Goal: Information Seeking & Learning: Find specific fact

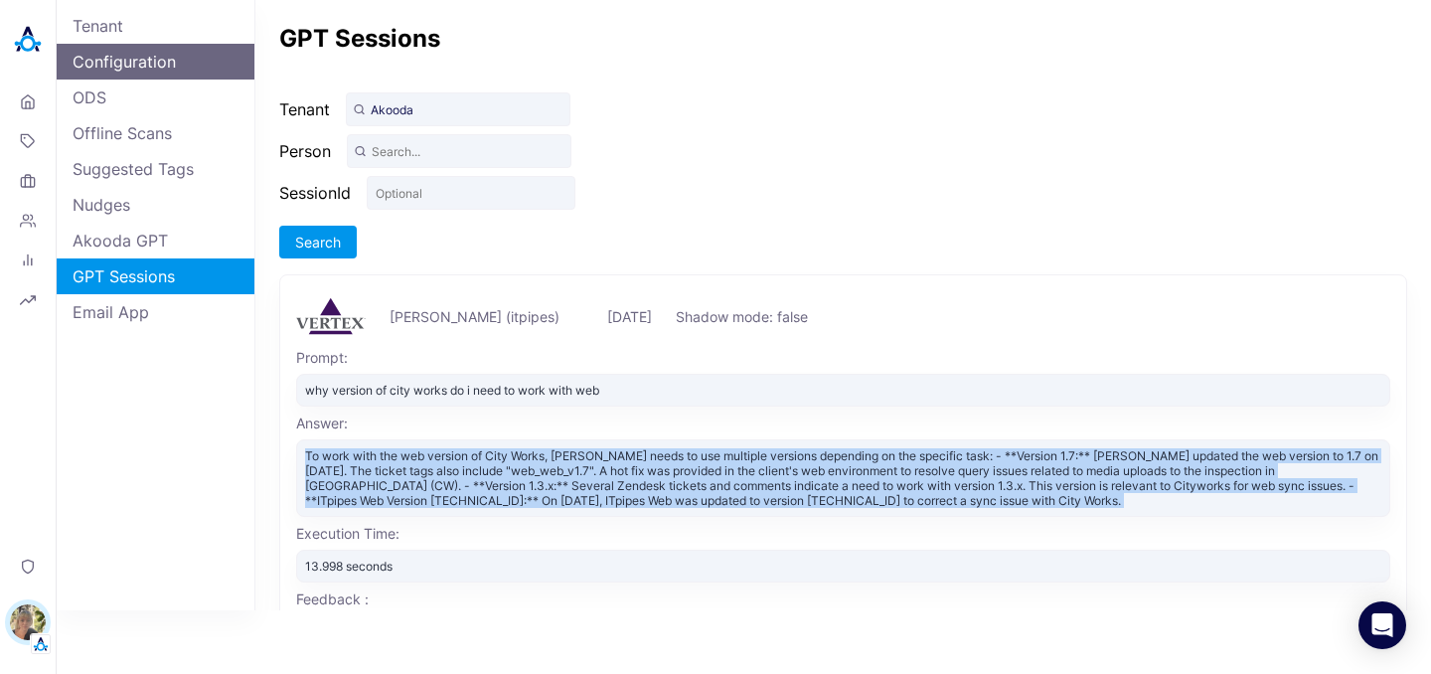
click at [113, 57] on link "Configuration" at bounding box center [156, 62] width 198 height 36
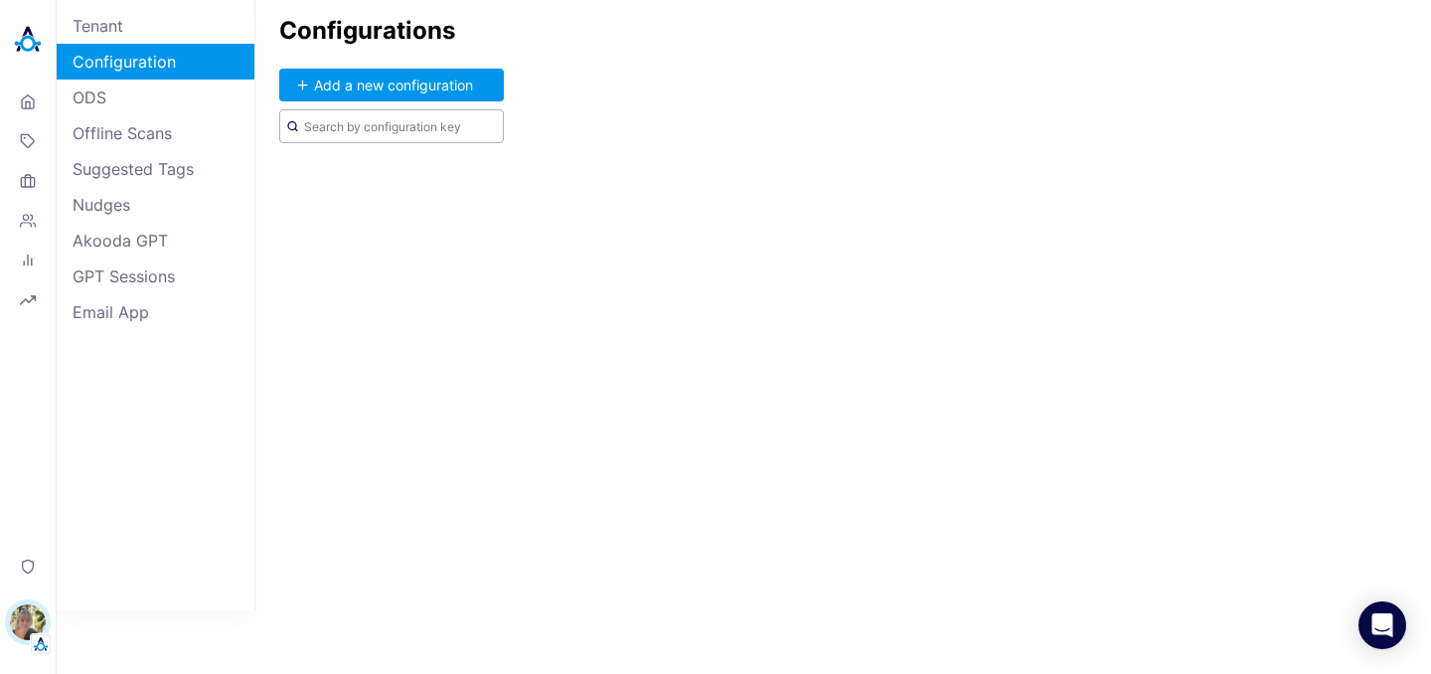
click at [416, 124] on input "text" at bounding box center [391, 126] width 225 height 34
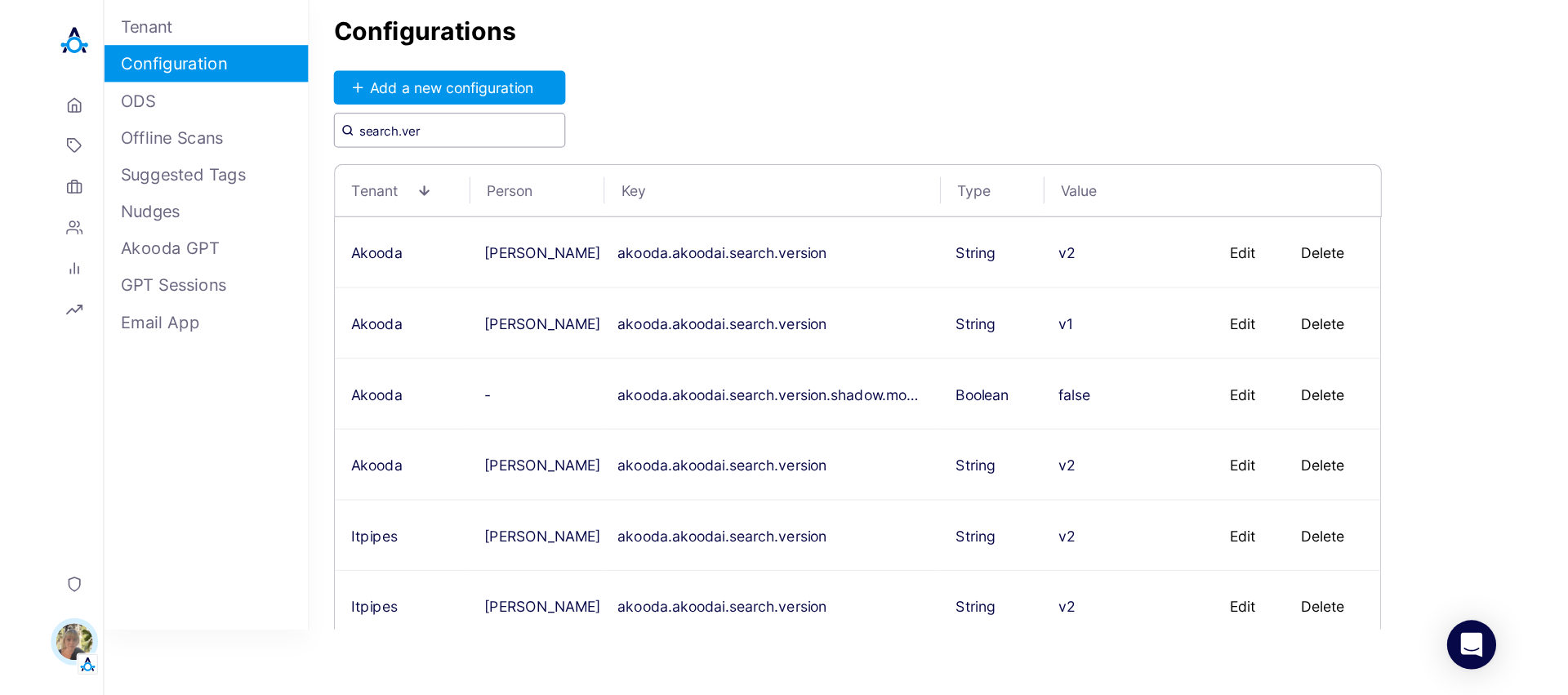
scroll to position [10, 0]
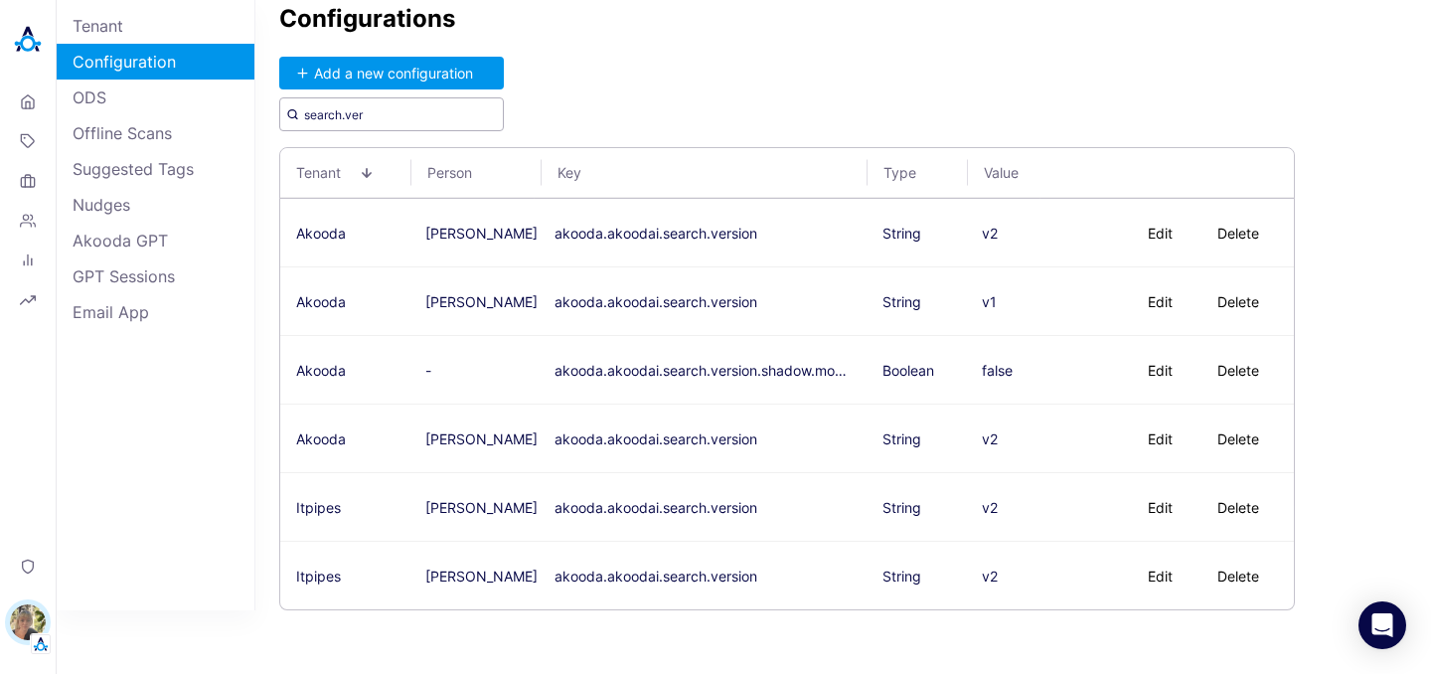
type input "search.ver"
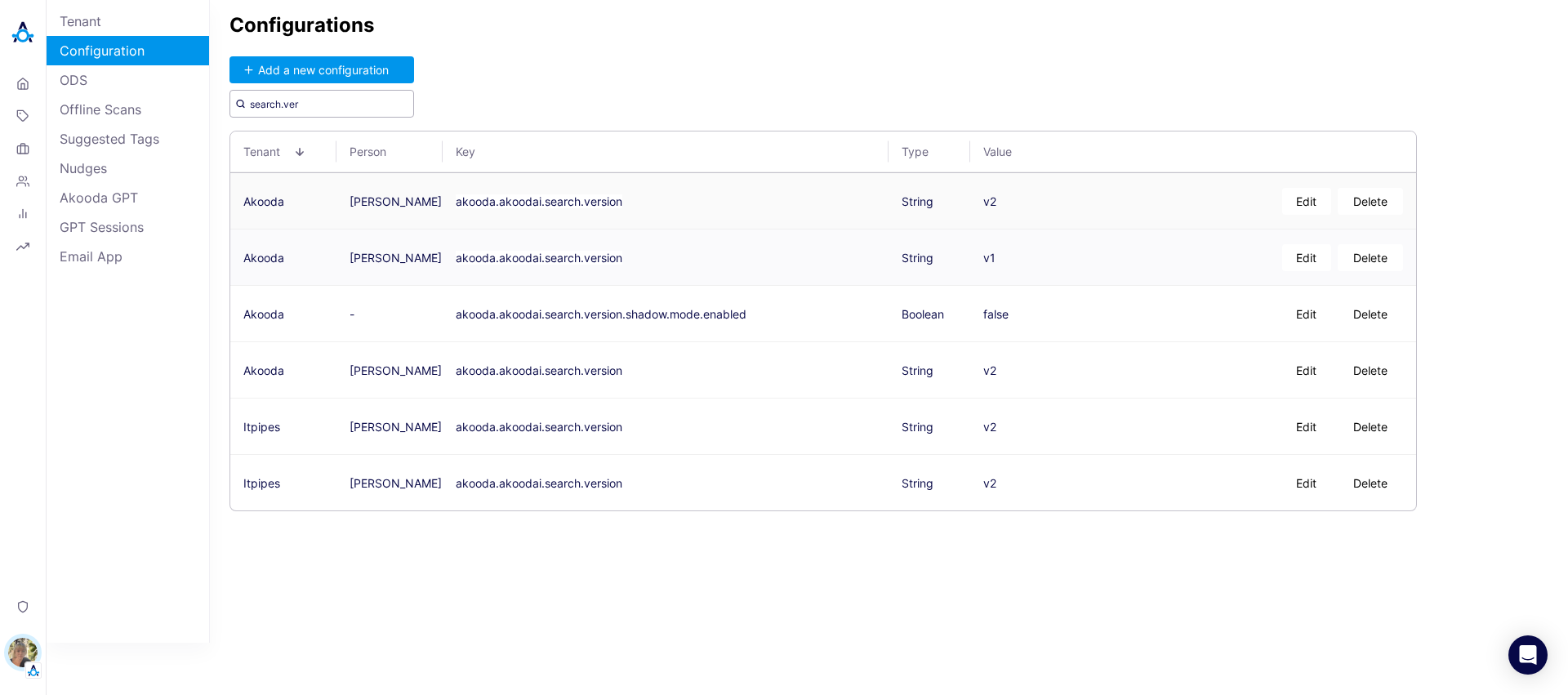
scroll to position [0, 0]
click at [32, 88] on link "Home" at bounding box center [23, 83] width 33 height 30
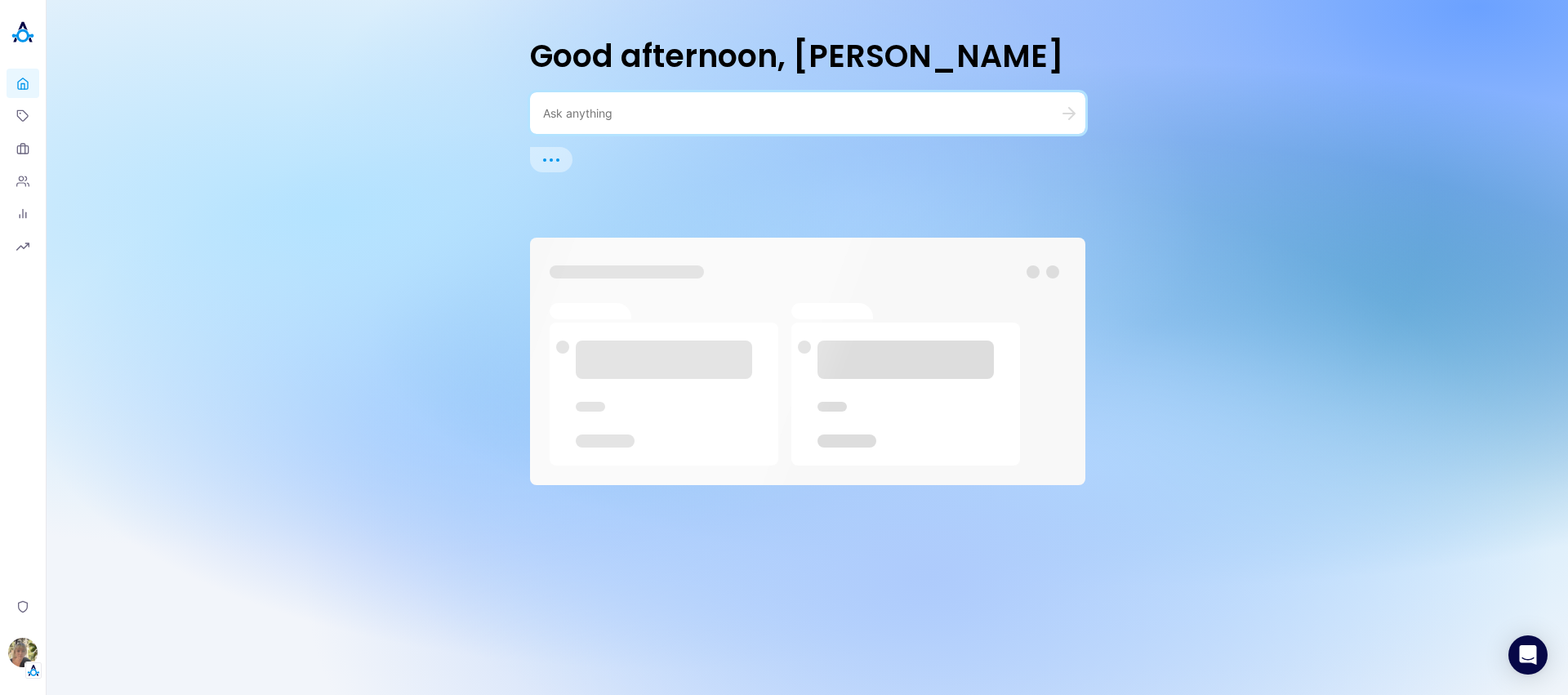
click at [695, 105] on textarea at bounding box center [788, 113] width 490 height 16
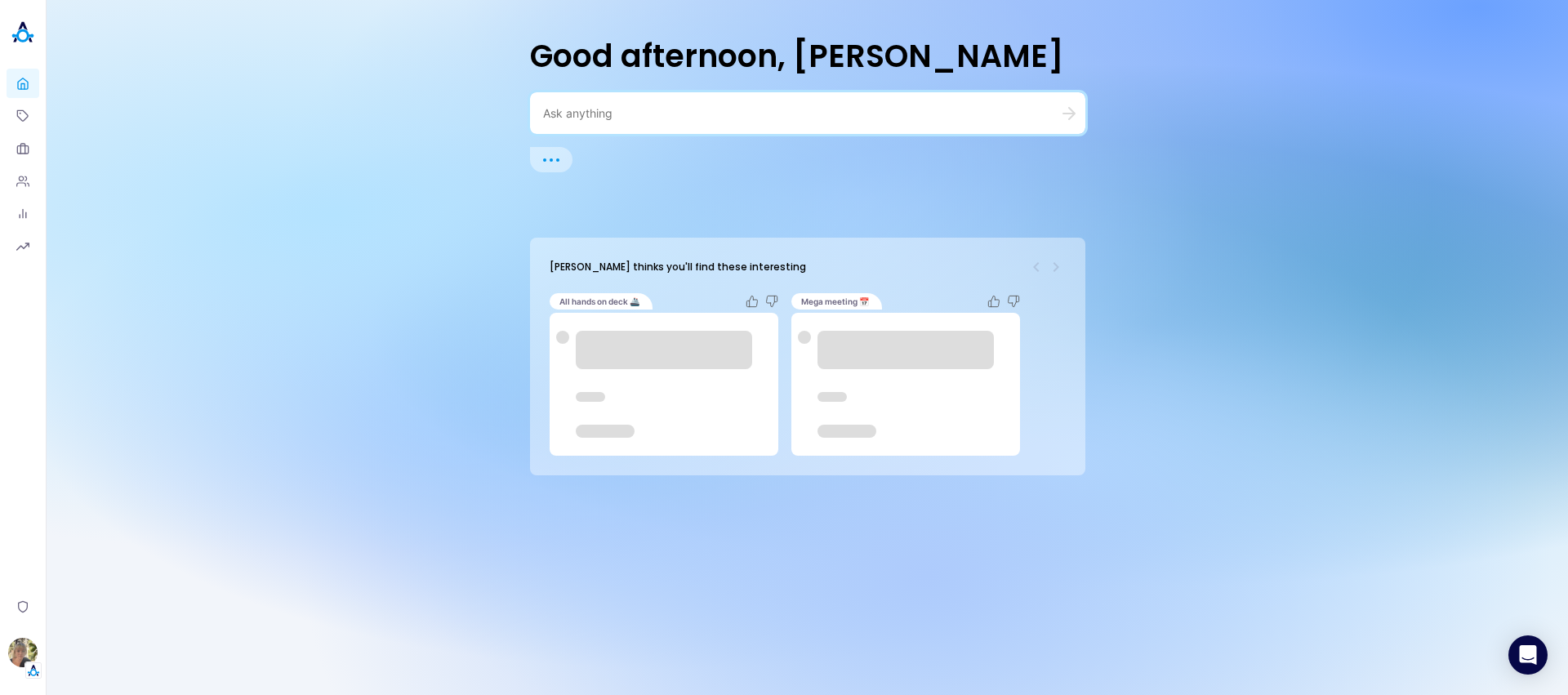
click at [655, 109] on textarea at bounding box center [788, 113] width 490 height 16
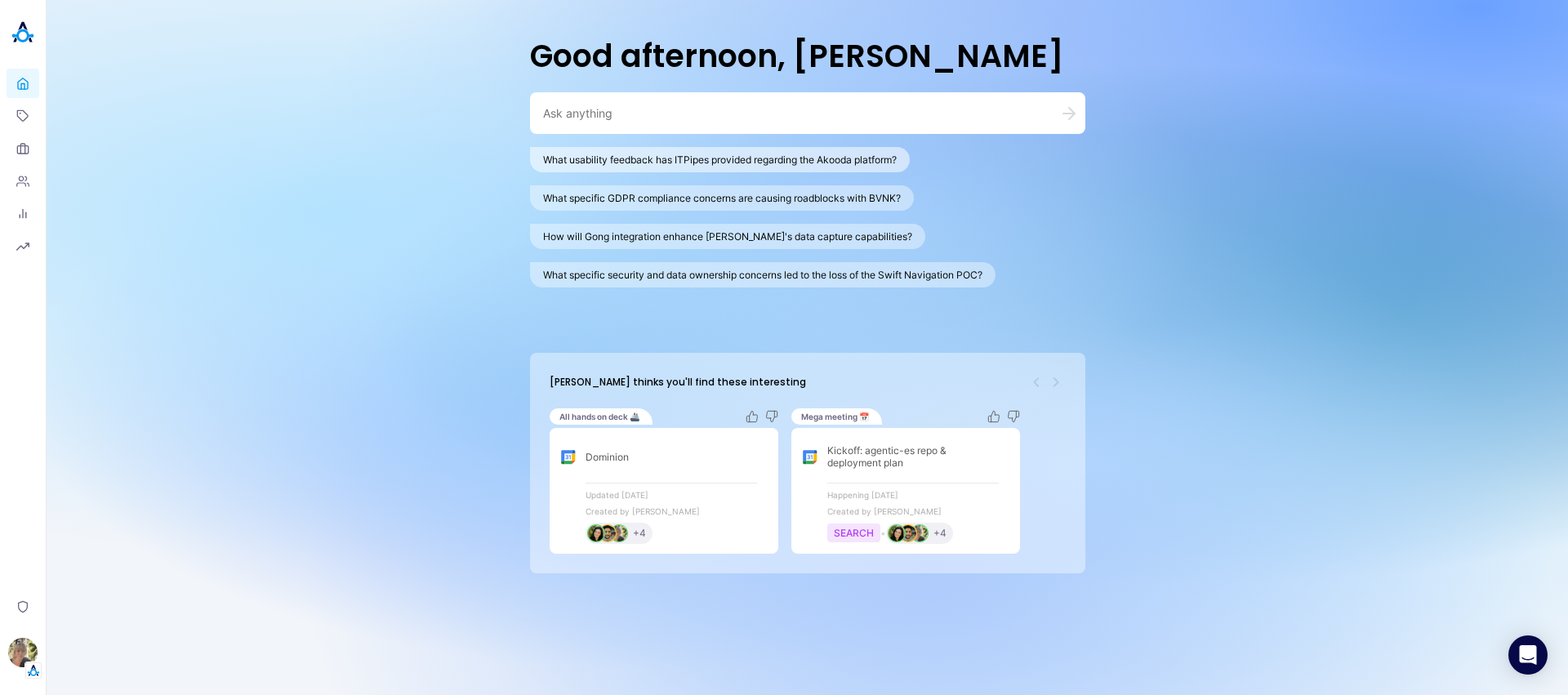
click at [673, 167] on button "What usability feedback has ITPipes provided regarding the Akooda platform?" at bounding box center [720, 159] width 379 height 25
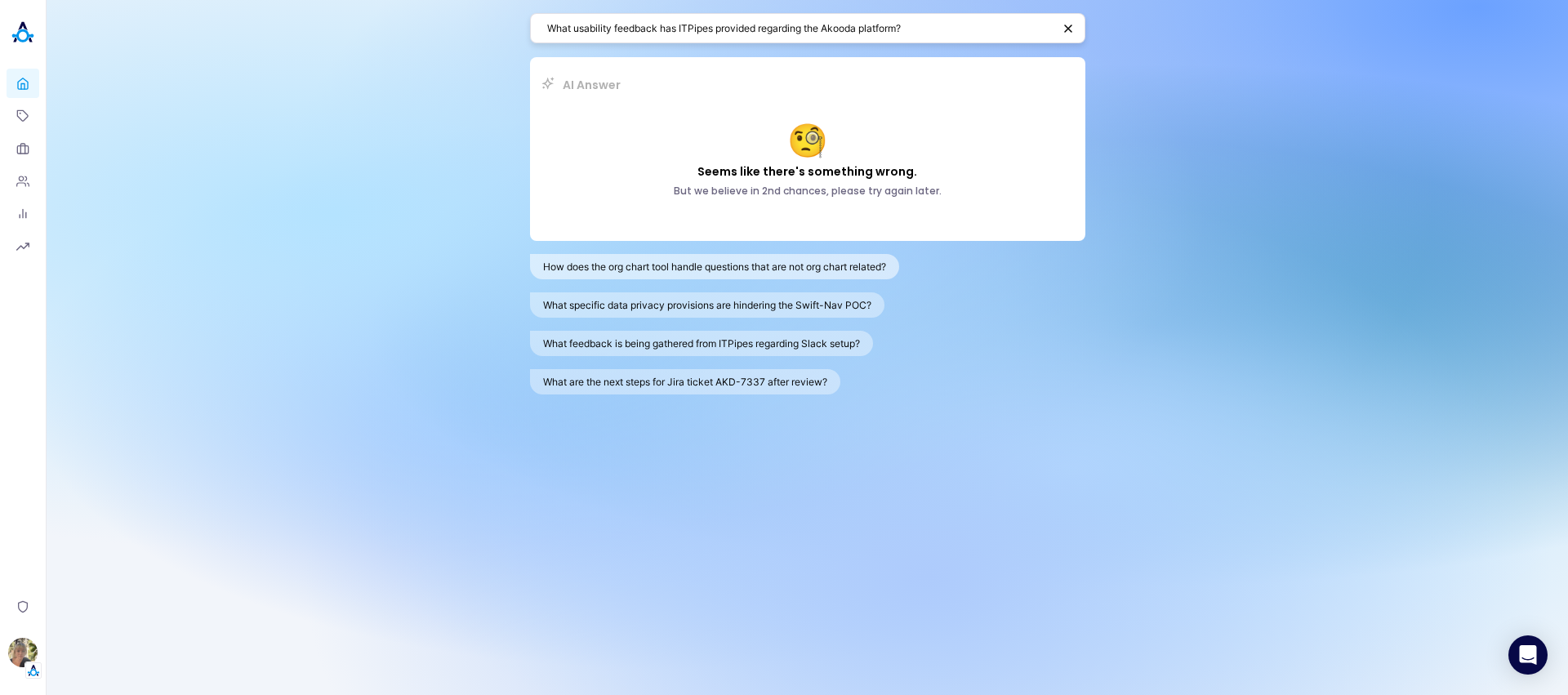
click at [730, 268] on button "How does the org chart tool handle questions that are not org chart related?" at bounding box center [714, 266] width 369 height 25
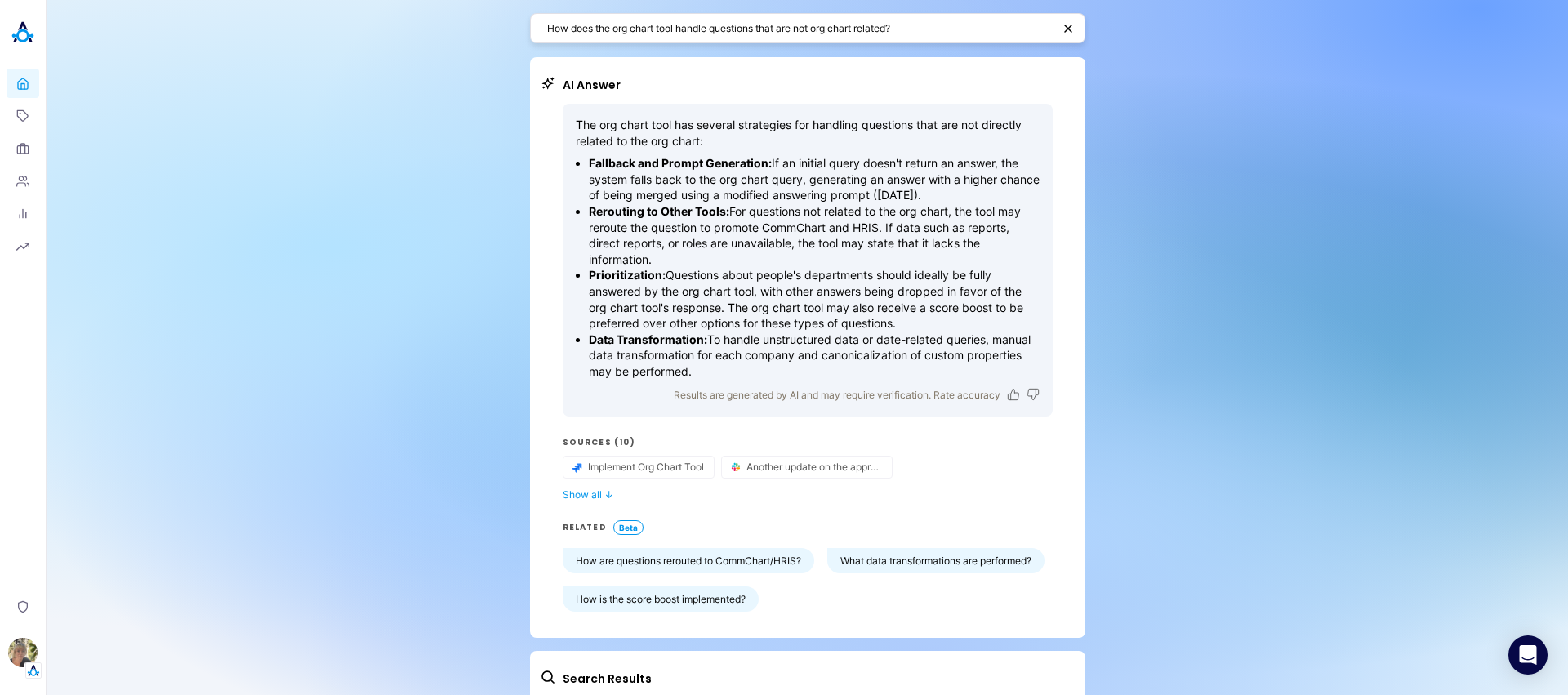
scroll to position [107, 0]
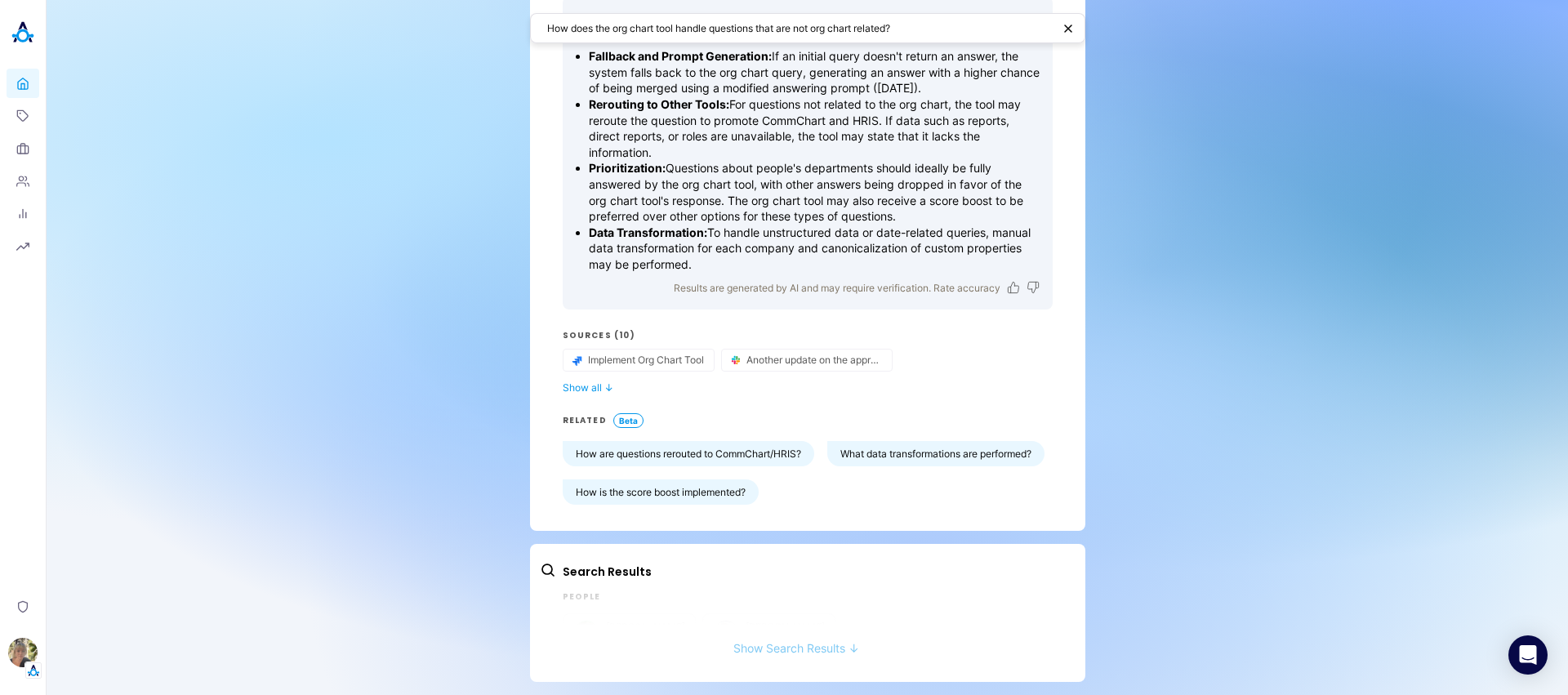
click at [762, 553] on button "Show Search Results ↓" at bounding box center [796, 639] width 513 height 30
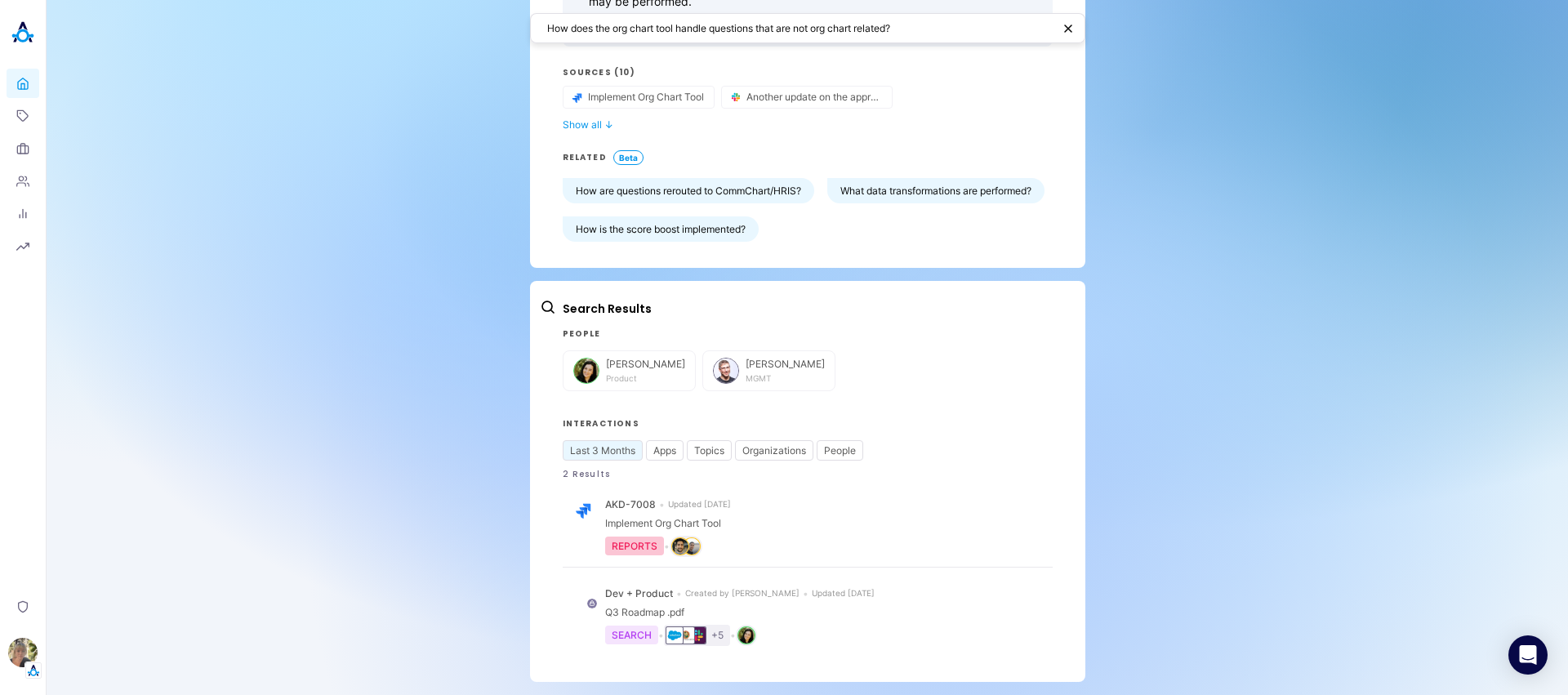
scroll to position [0, 0]
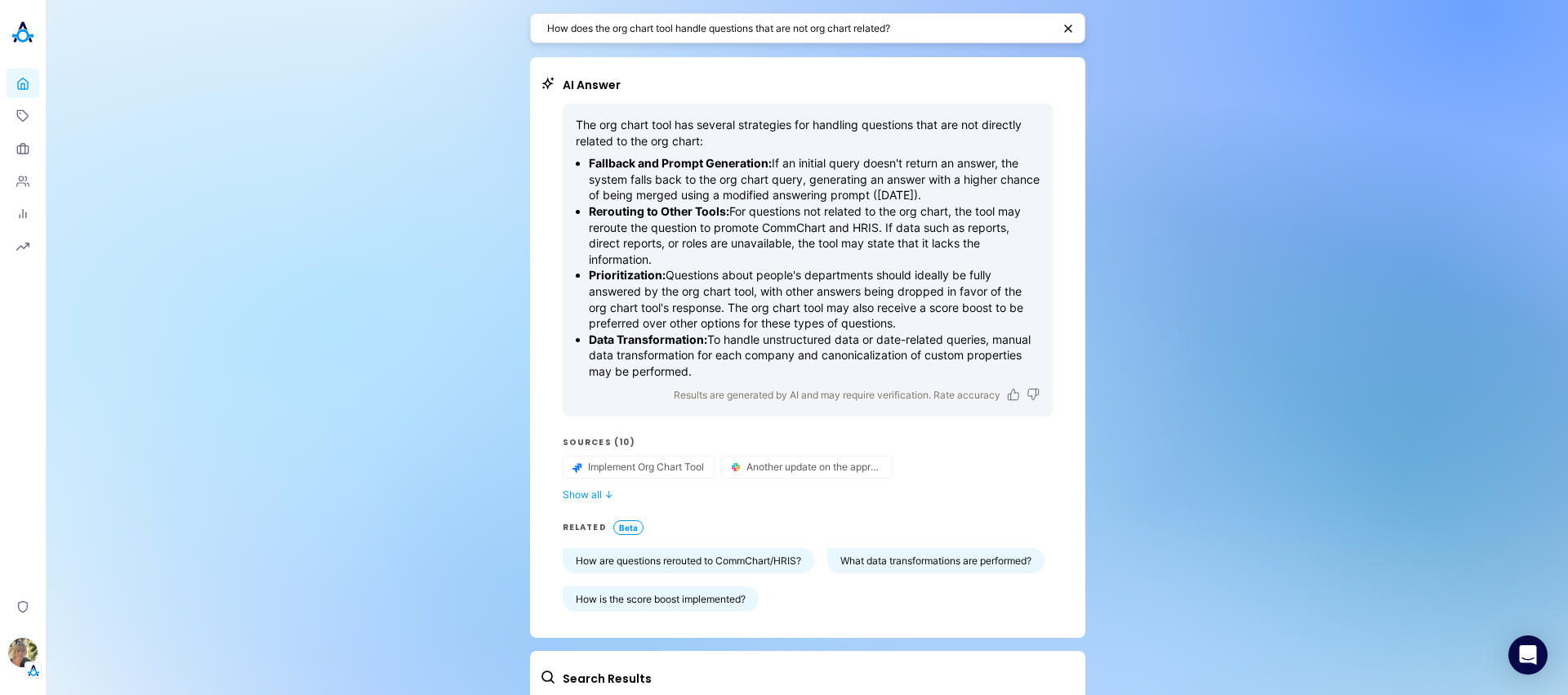
click at [729, 39] on div "How does the org chart tool handle questions that are not org chart related?" at bounding box center [807, 28] width 555 height 30
click at [729, 32] on textarea "How does the org chart tool handle questions that are not org chart related?" at bounding box center [799, 28] width 504 height 16
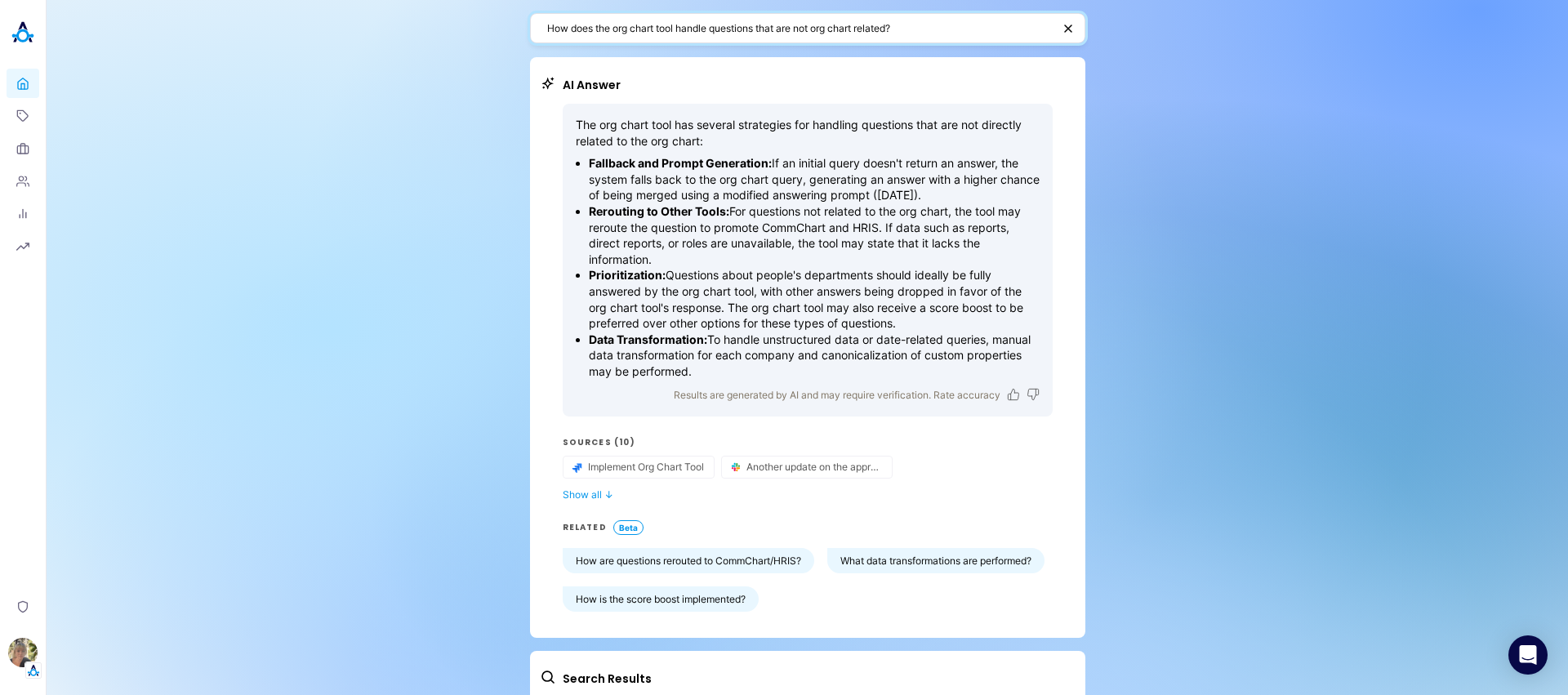
click at [729, 32] on textarea "How does the org chart tool handle questions that are not org chart related?" at bounding box center [799, 28] width 504 height 16
paste textarea "What specific feedback is ITPipes providing on AKOODA's AI accuracy?"
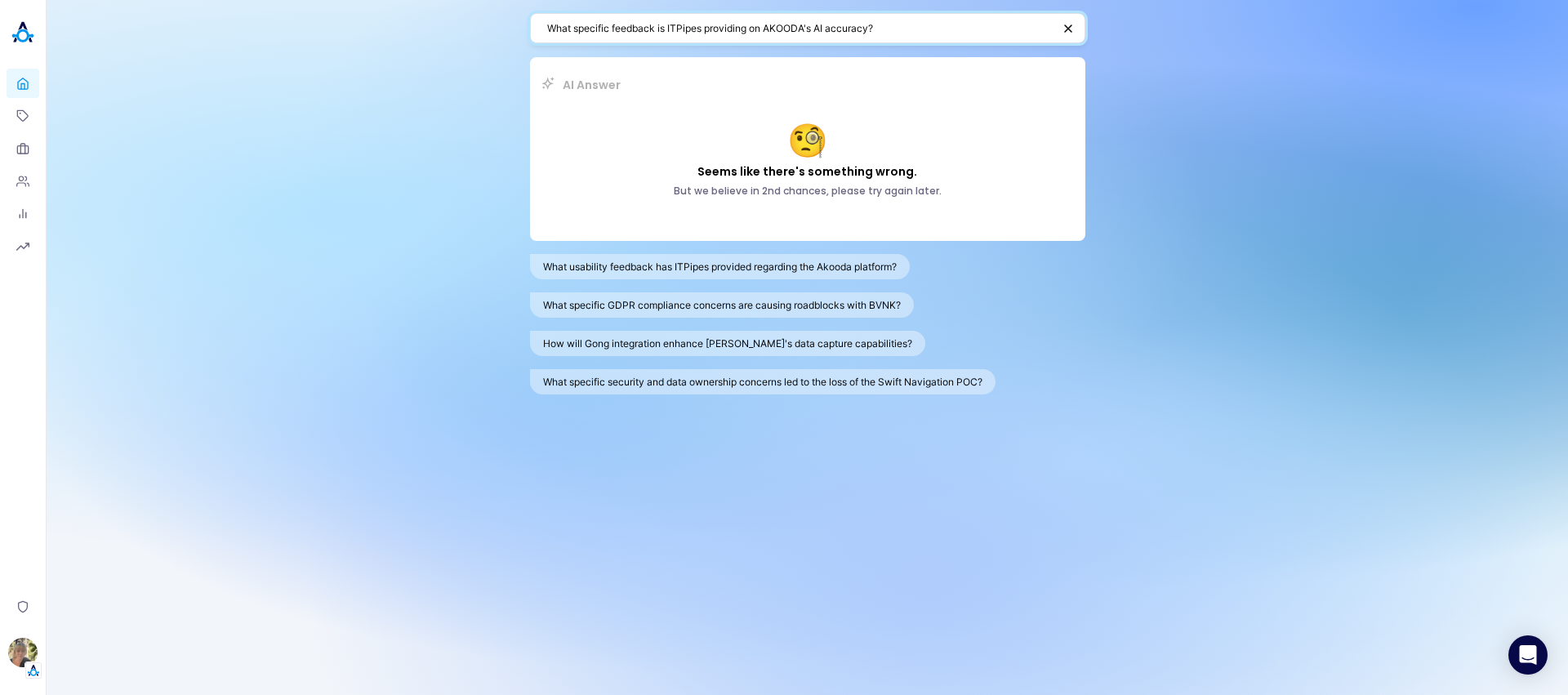
click at [743, 30] on textarea "What specific feedback is ITPipes providing on AKOODA's AI accuracy?" at bounding box center [799, 28] width 504 height 16
click at [938, 32] on textarea "What specific feedback is ITPipes providing on AKOODA's AI accuracy?" at bounding box center [799, 28] width 504 height 16
click at [779, 392] on button "What is the current status of question refinement with ITPipes?" at bounding box center [685, 381] width 310 height 25
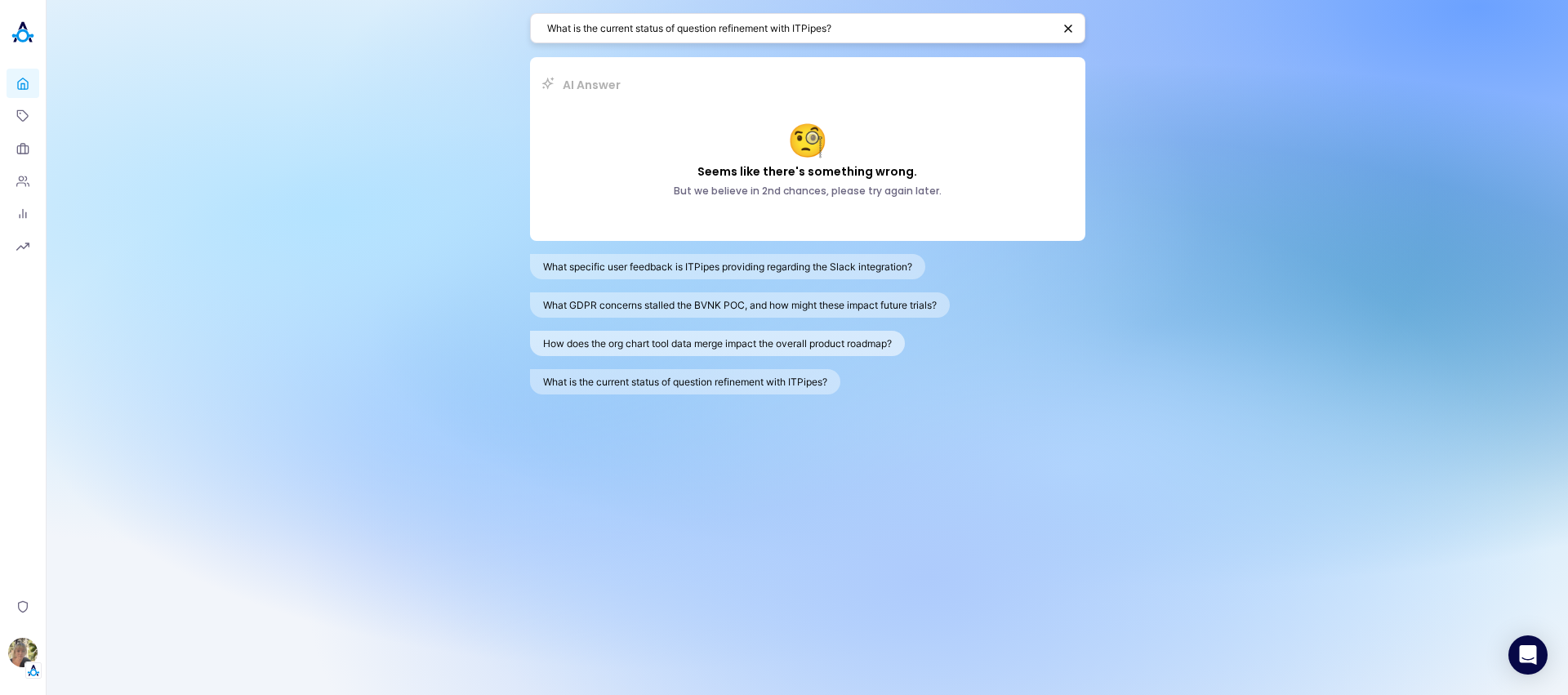
click at [782, 344] on button "How does the org chart tool data merge impact the overall product roadmap?" at bounding box center [717, 343] width 375 height 25
type textarea "How does the org chart tool data merge impact the overall product roadmap?"
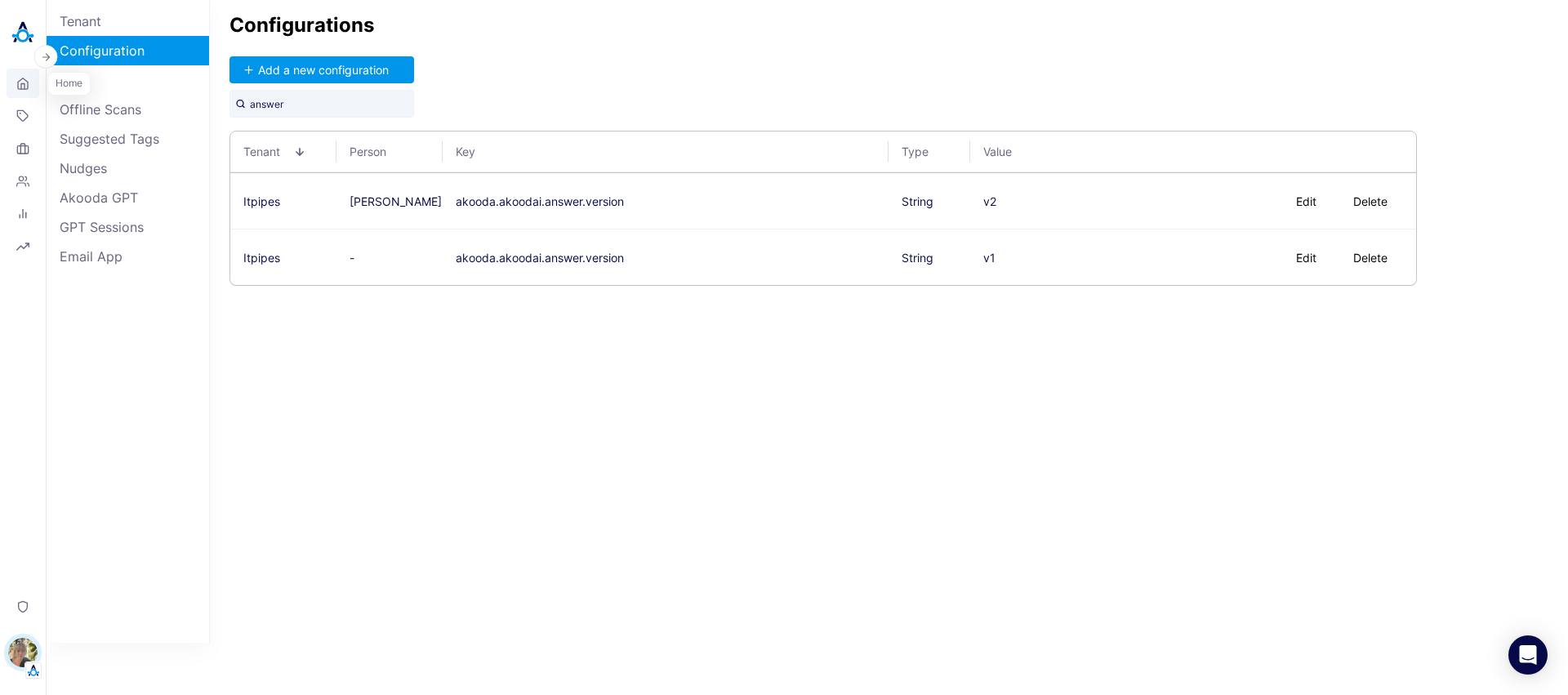
click at [21, 93] on link "Home" at bounding box center [23, 83] width 33 height 30
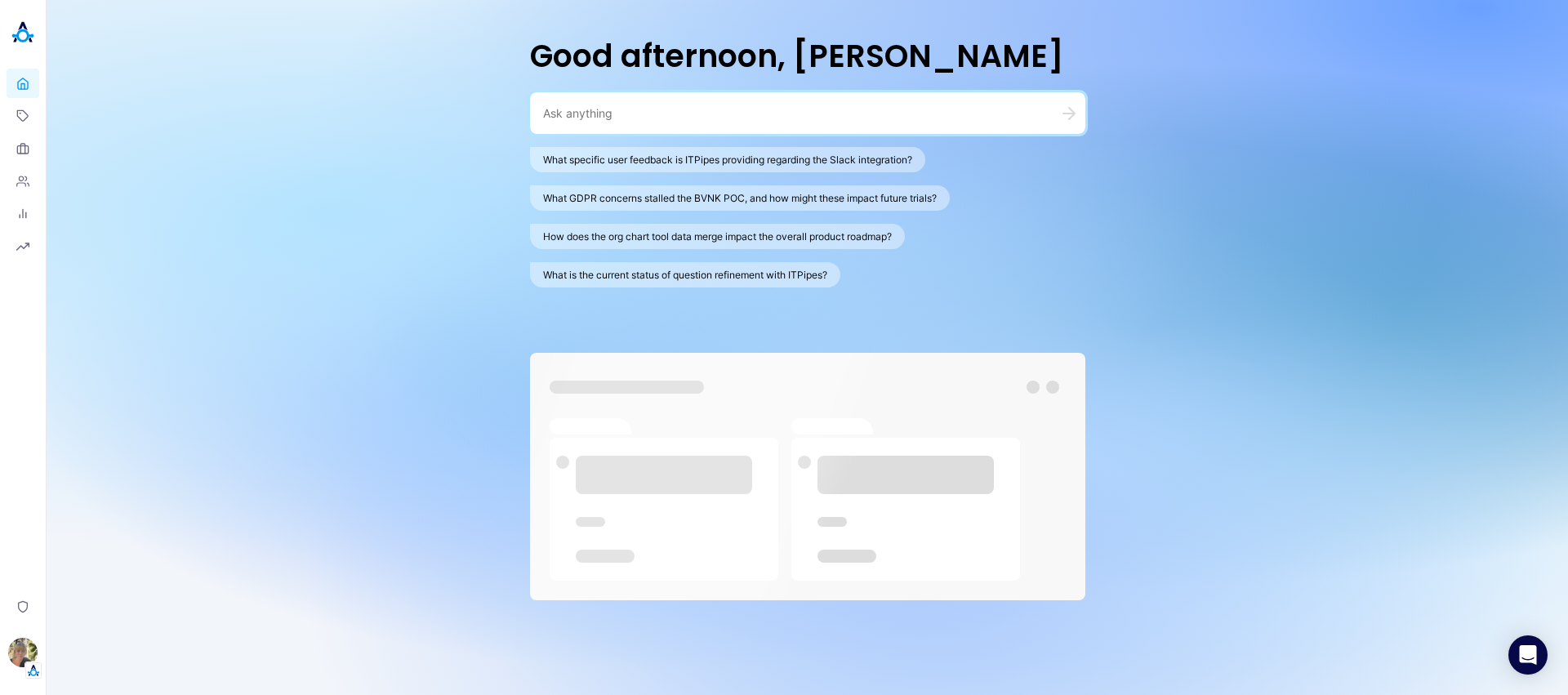
click at [751, 113] on textarea at bounding box center [788, 113] width 490 height 16
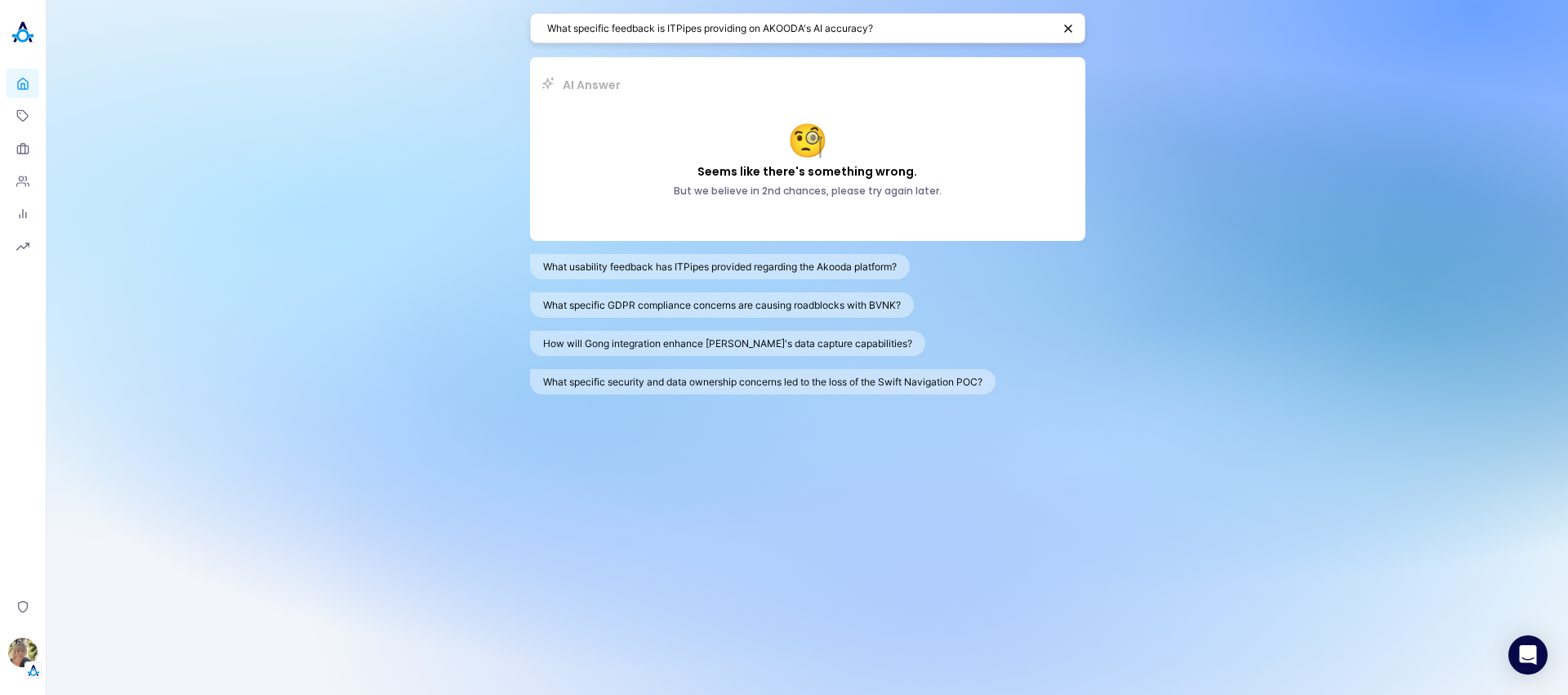
click at [957, 44] on span "What specific feedback is ITPipes providing on AKOODA's AI accuracy?" at bounding box center [807, 29] width 555 height 31
click at [873, 311] on button "What specific GDPR compliance concerns are causing roadblocks with BVNK?" at bounding box center [721, 305] width 384 height 25
click at [814, 26] on textarea "What specific GDPR compliance concerns are causing roadblocks with BVNK?" at bounding box center [799, 28] width 504 height 16
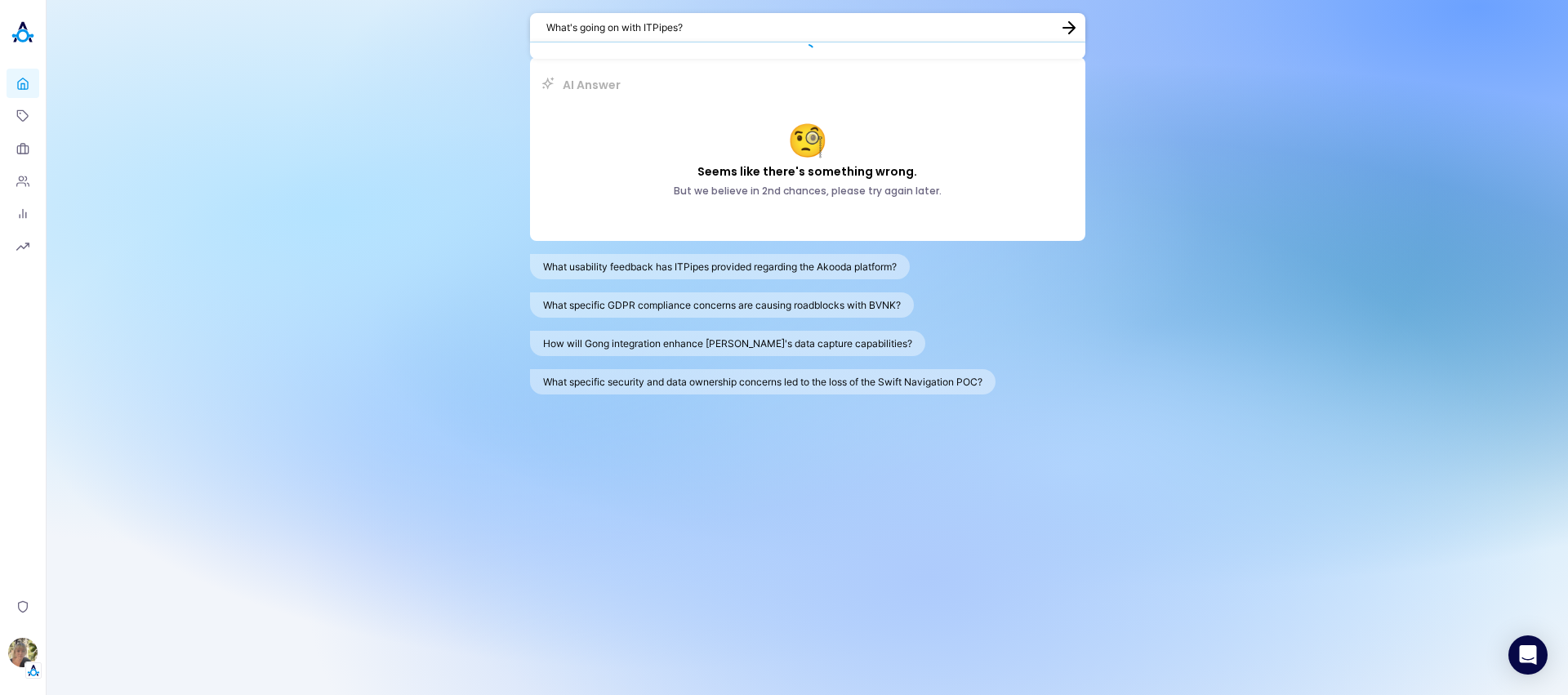
type textarea "What's going on with ITPipes?"
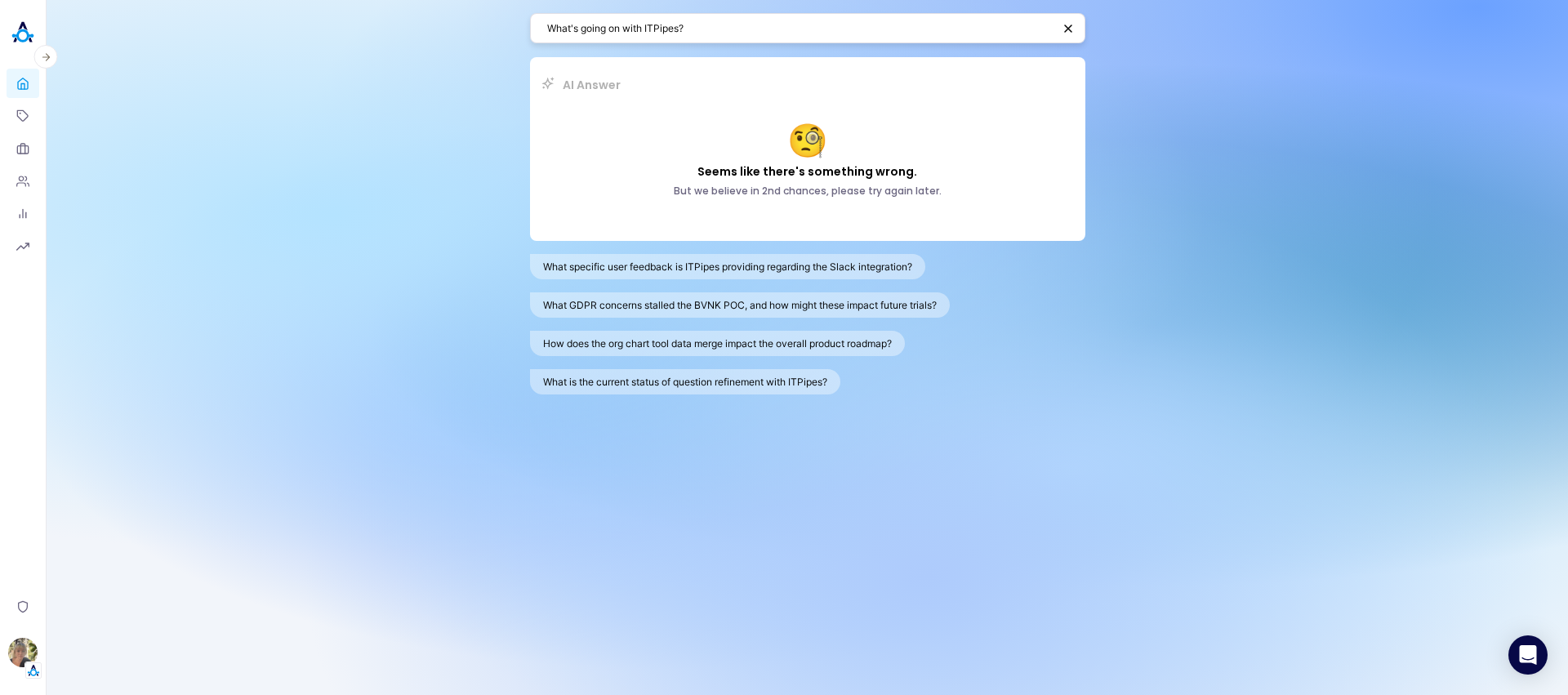
click at [26, 88] on icon at bounding box center [23, 82] width 10 height 11
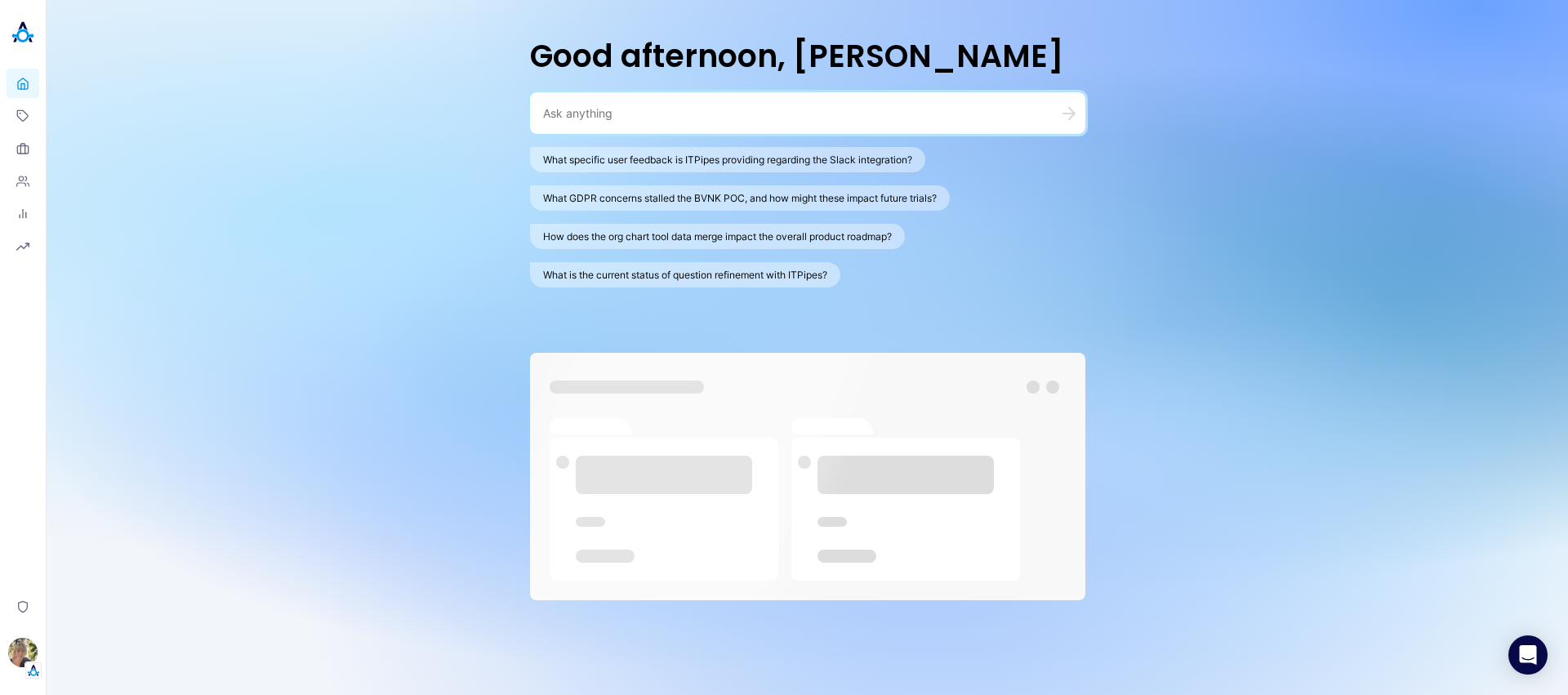
click at [679, 111] on textarea at bounding box center [788, 113] width 490 height 16
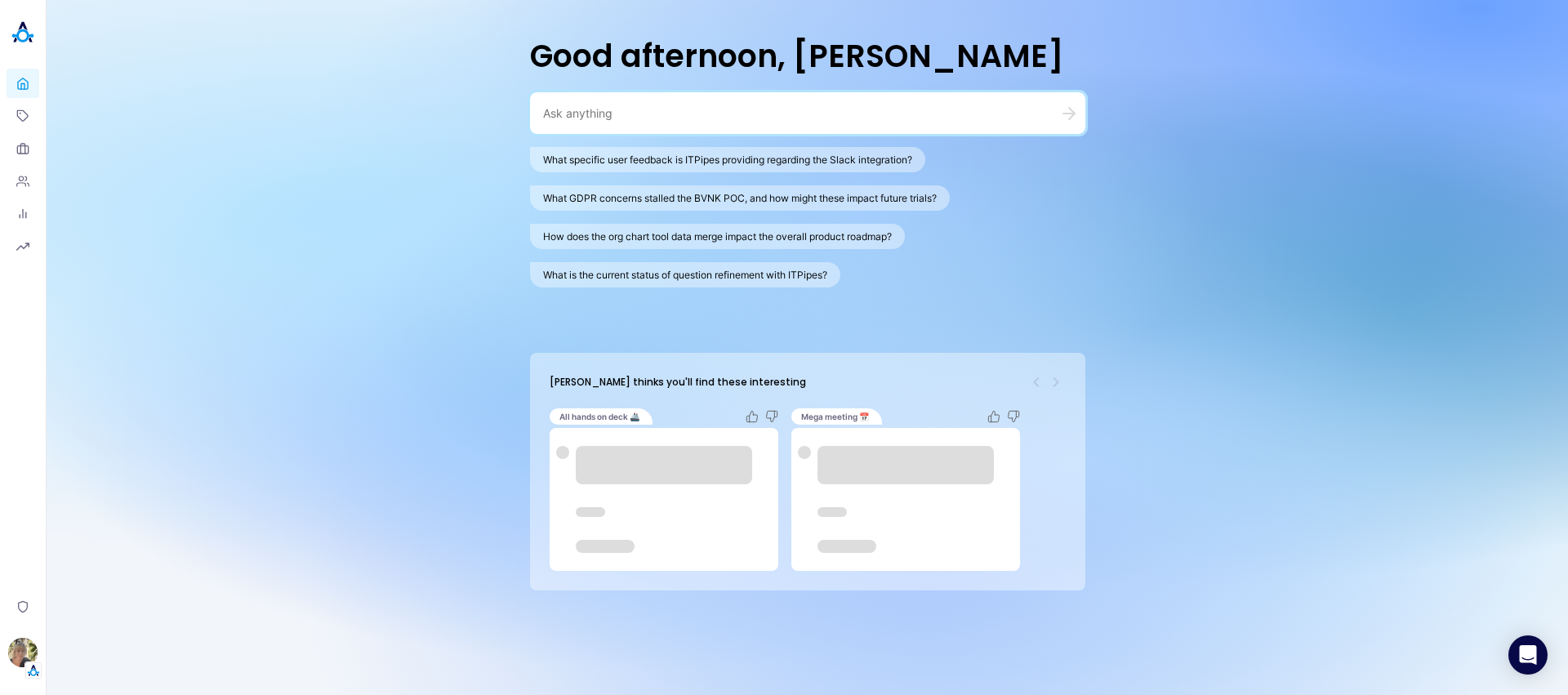
type textarea "W"
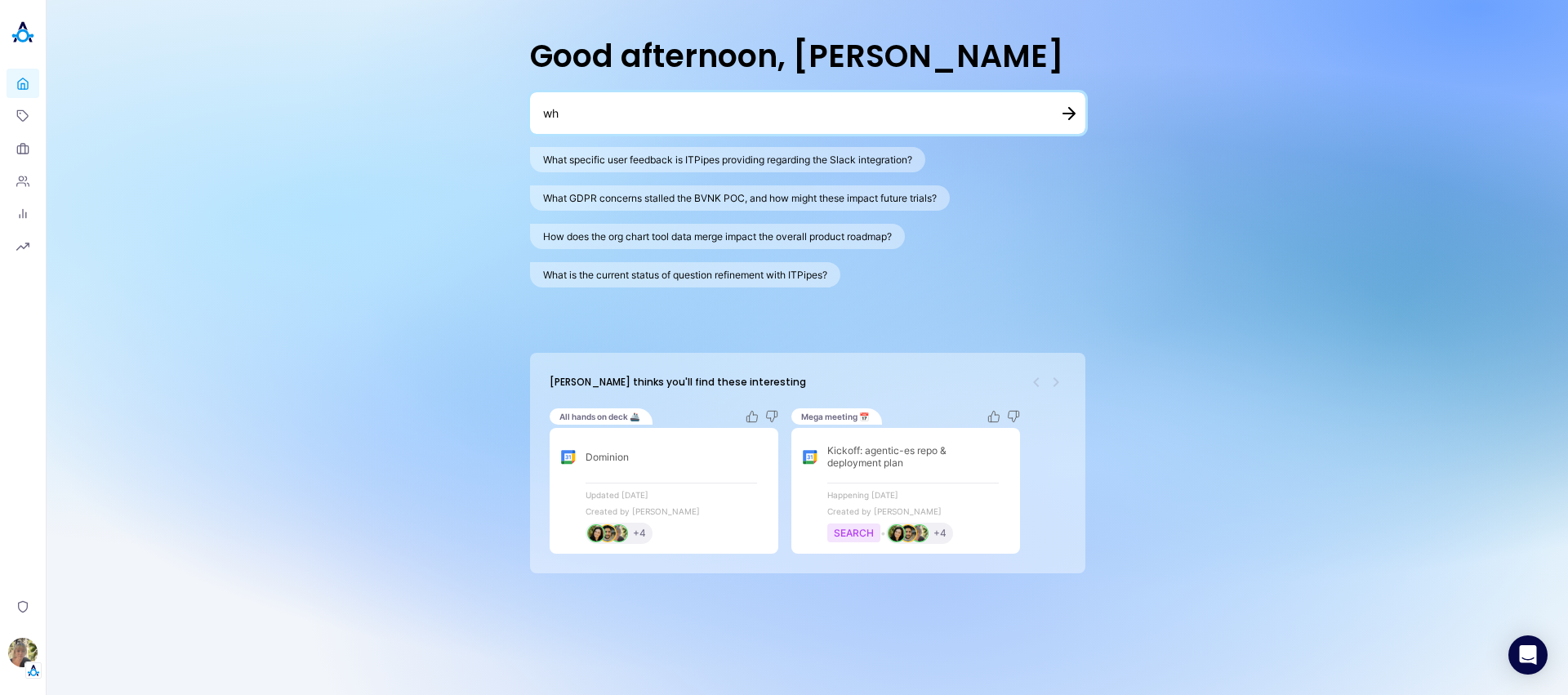
type textarea "w"
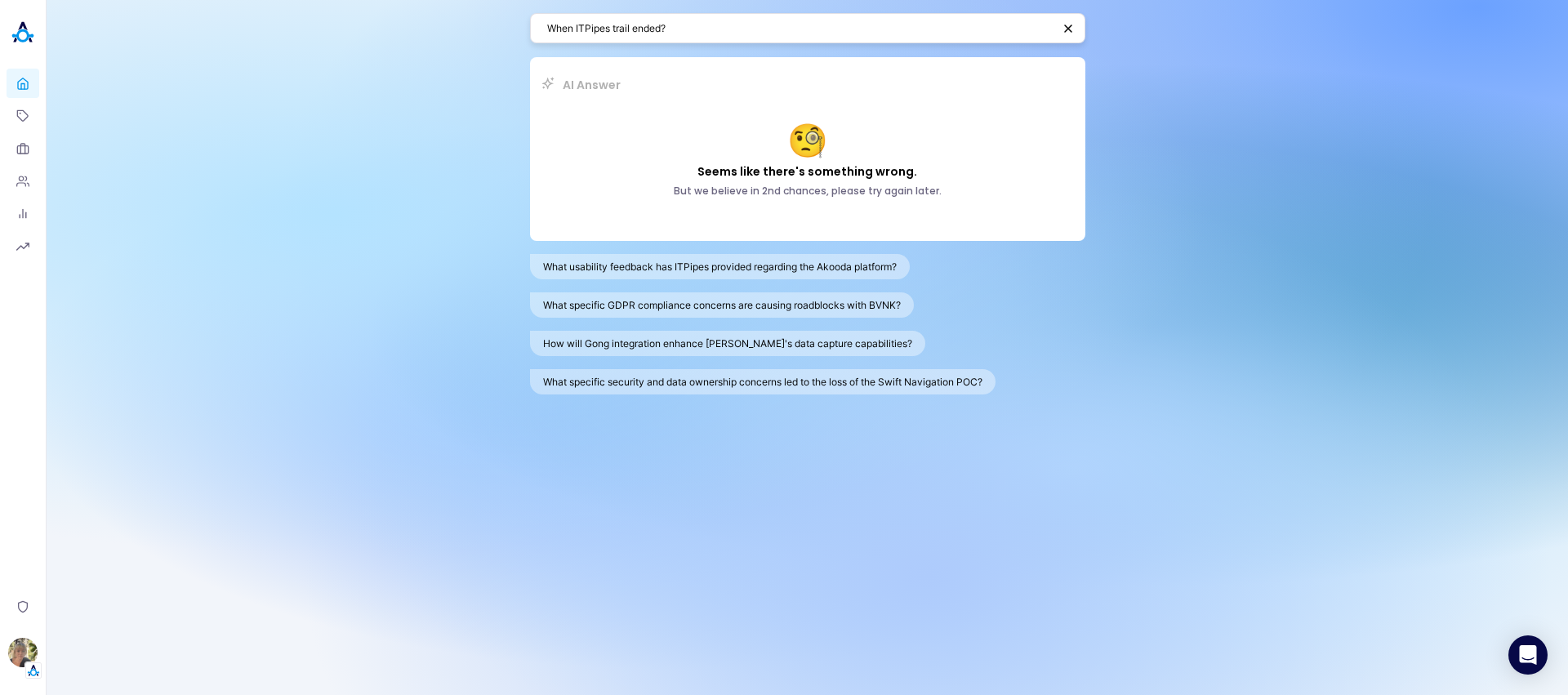
click at [697, 38] on div "When ITPipes trail ended?" at bounding box center [807, 28] width 555 height 30
click at [650, 30] on textarea "When ITPipes trail ended?" at bounding box center [799, 28] width 504 height 16
paste textarea "did the ITPipes trial en"
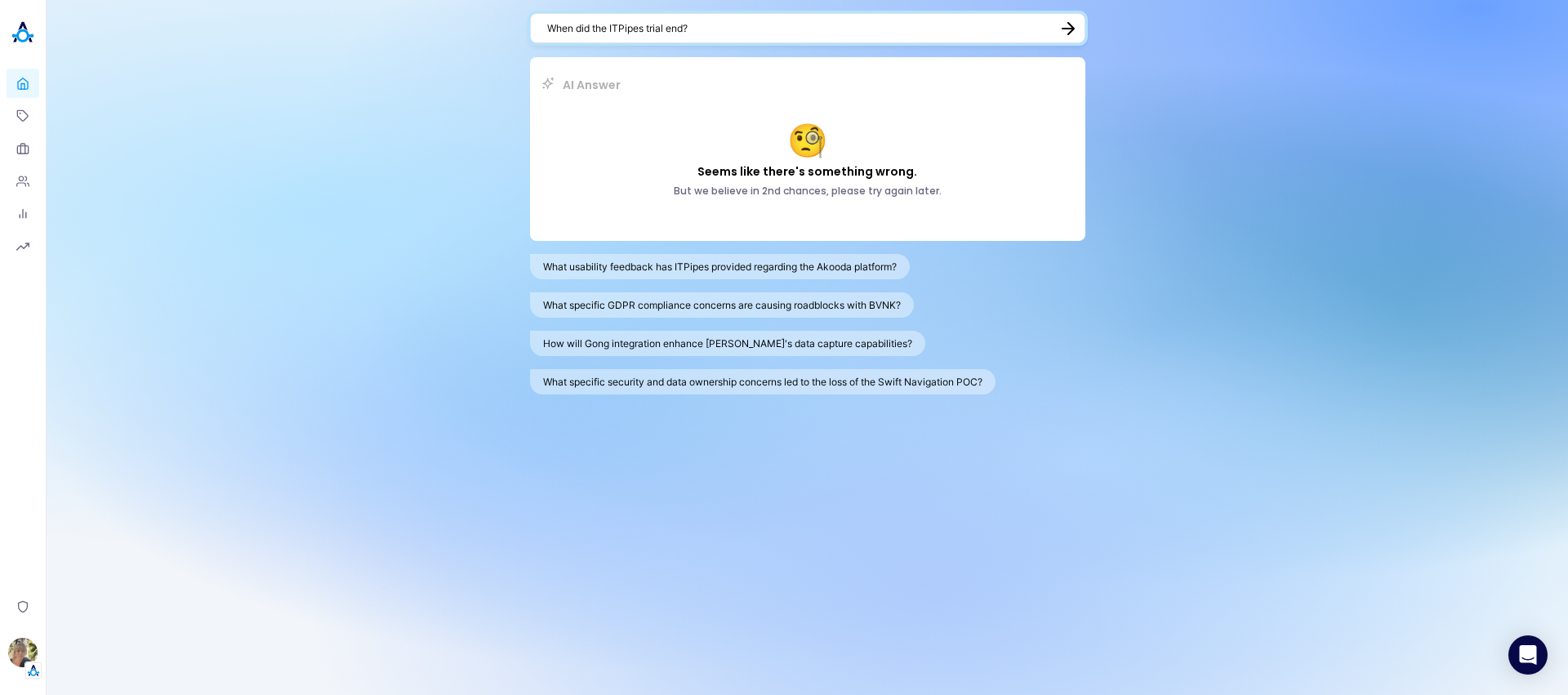
type textarea "When did the ITPipes trial end?"
click at [690, 36] on div "When did the ITPipes trial end?" at bounding box center [807, 28] width 555 height 30
click at [695, 28] on textarea "When did the ITPipes trial end?" at bounding box center [799, 28] width 504 height 16
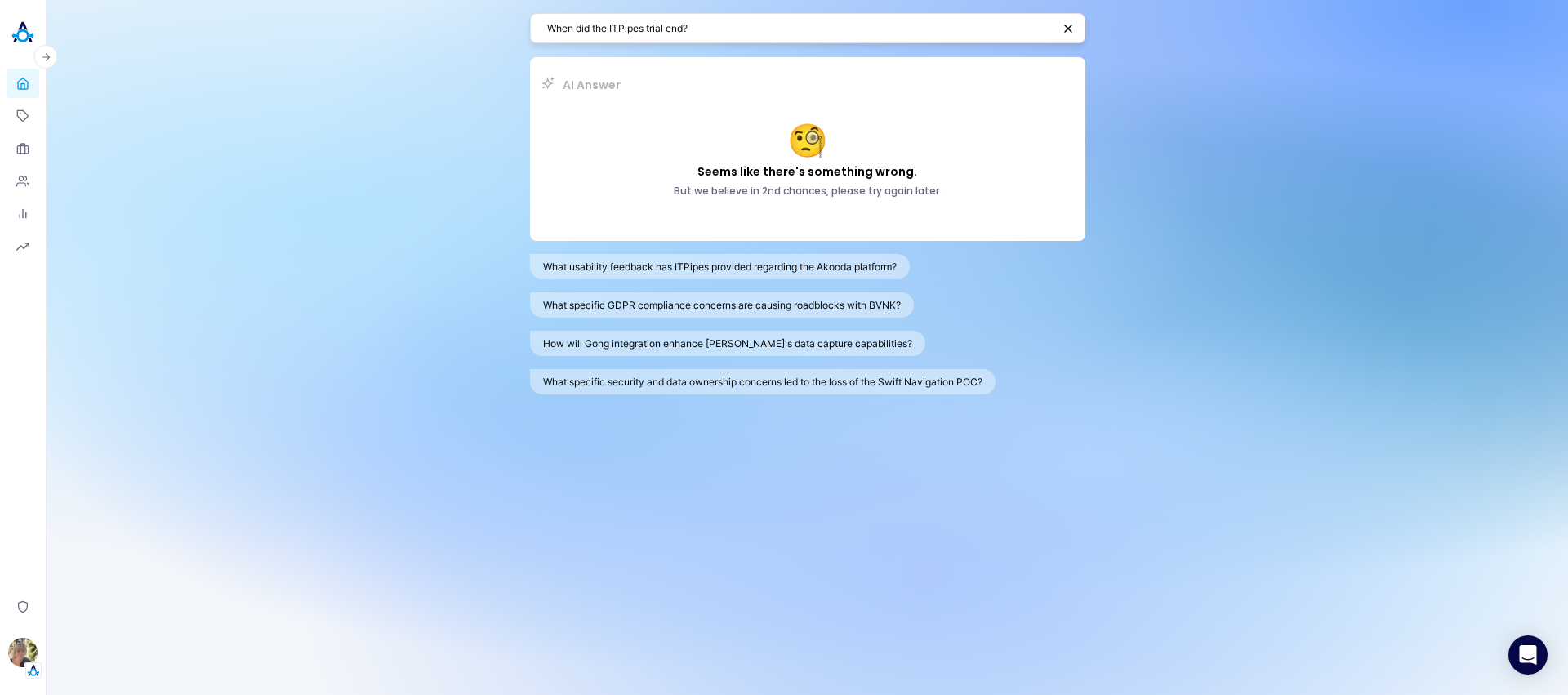
click at [13, 87] on link "Home" at bounding box center [23, 83] width 33 height 30
